Goal: Task Accomplishment & Management: Manage account settings

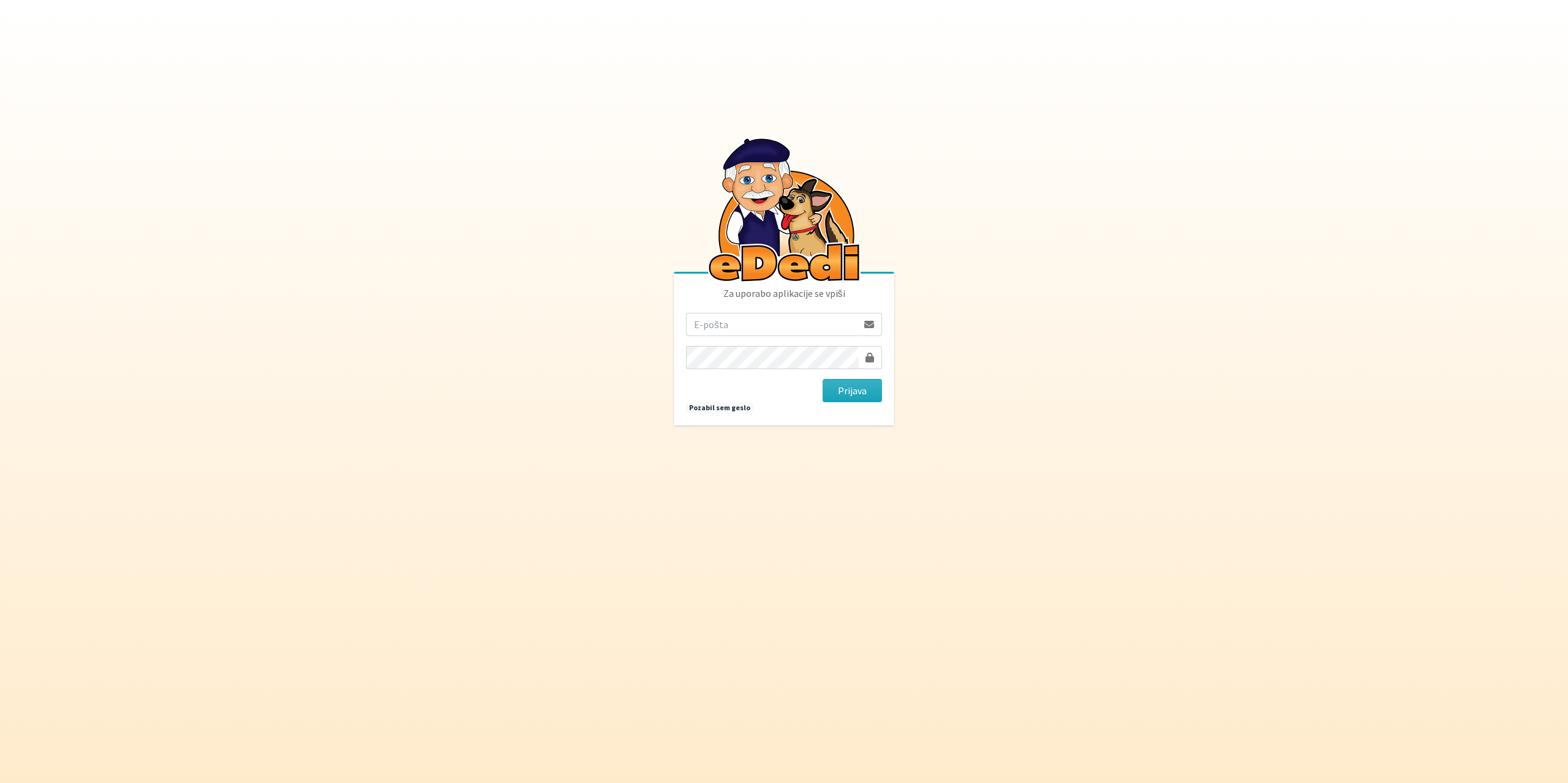
click at [745, 321] on input "email" at bounding box center [771, 324] width 171 height 23
click at [737, 335] on input "email" at bounding box center [771, 324] width 171 height 23
type input "[EMAIL_ADDRESS][DOMAIN_NAME]"
click at [823, 379] on button "Prijava" at bounding box center [852, 391] width 59 height 23
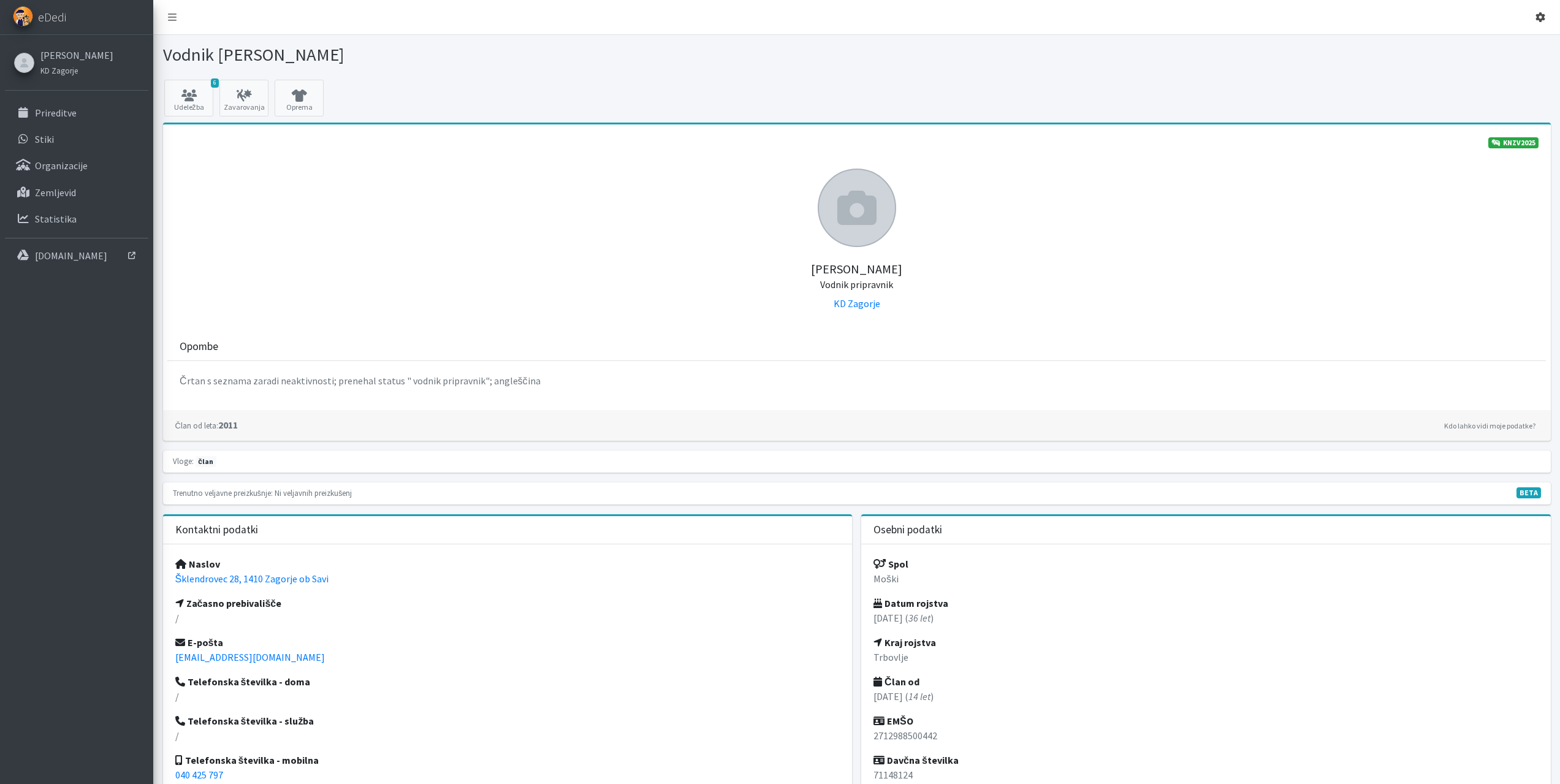
click at [1536, 15] on link at bounding box center [1540, 16] width 30 height 24
click at [1483, 51] on link "Odjavi se" at bounding box center [1506, 46] width 97 height 20
